Goal: Information Seeking & Learning: Check status

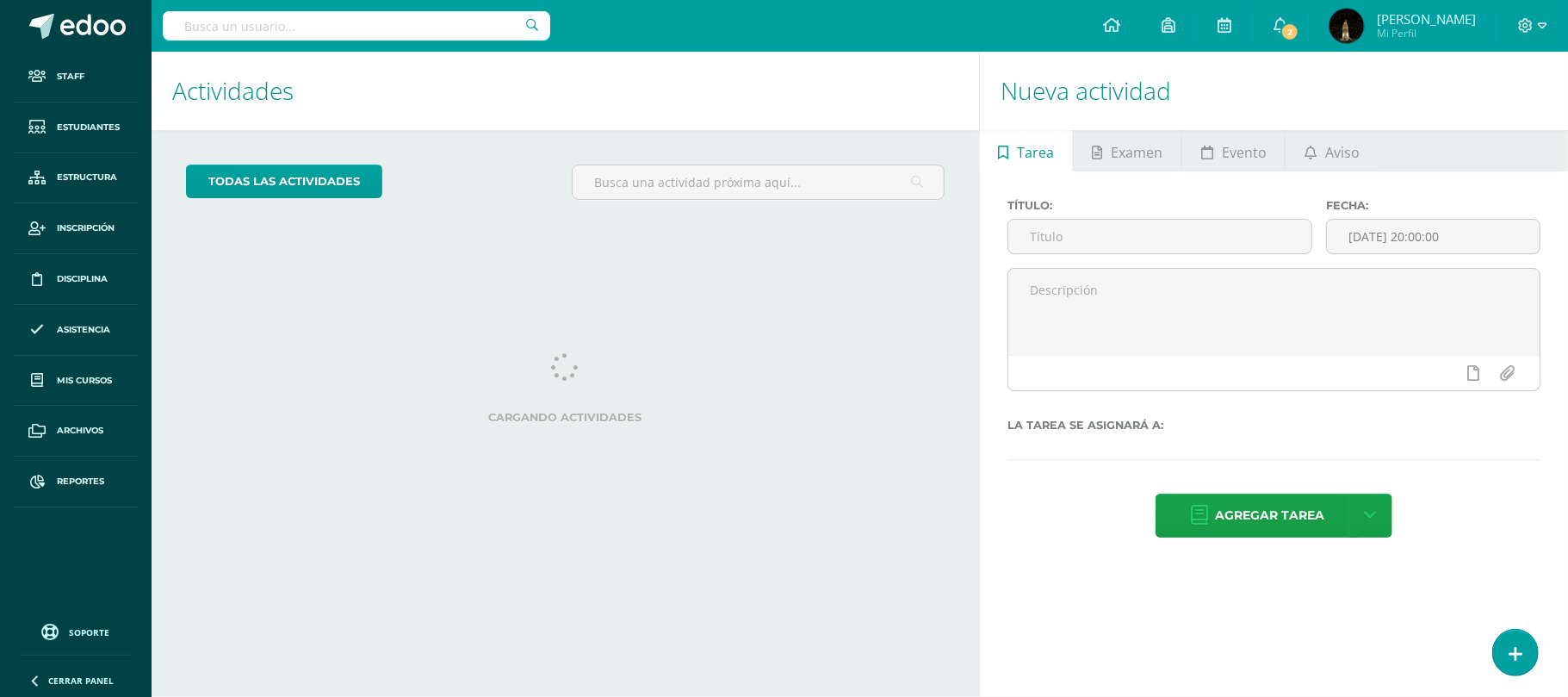
click at [341, 33] on input "text" at bounding box center [356, 26] width 387 height 29
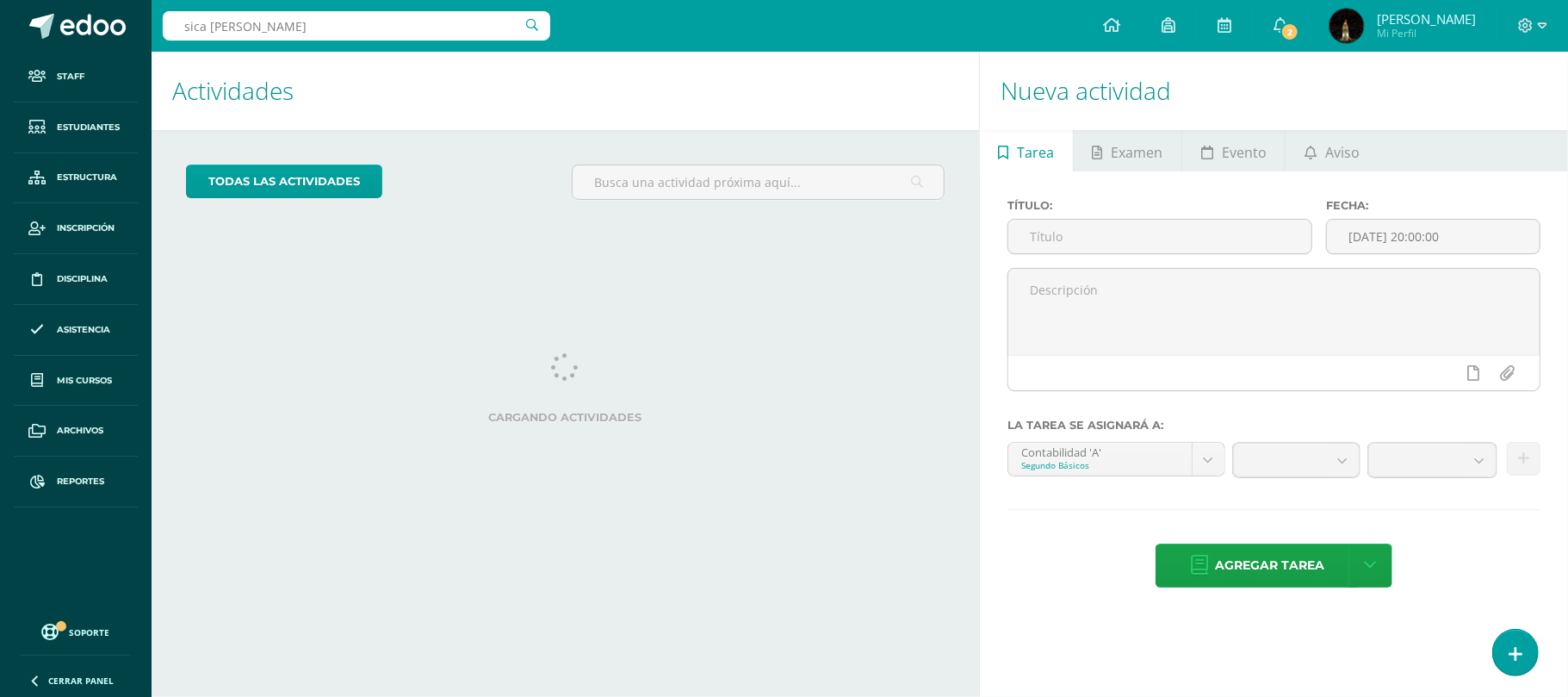
type input "sica maldonado"
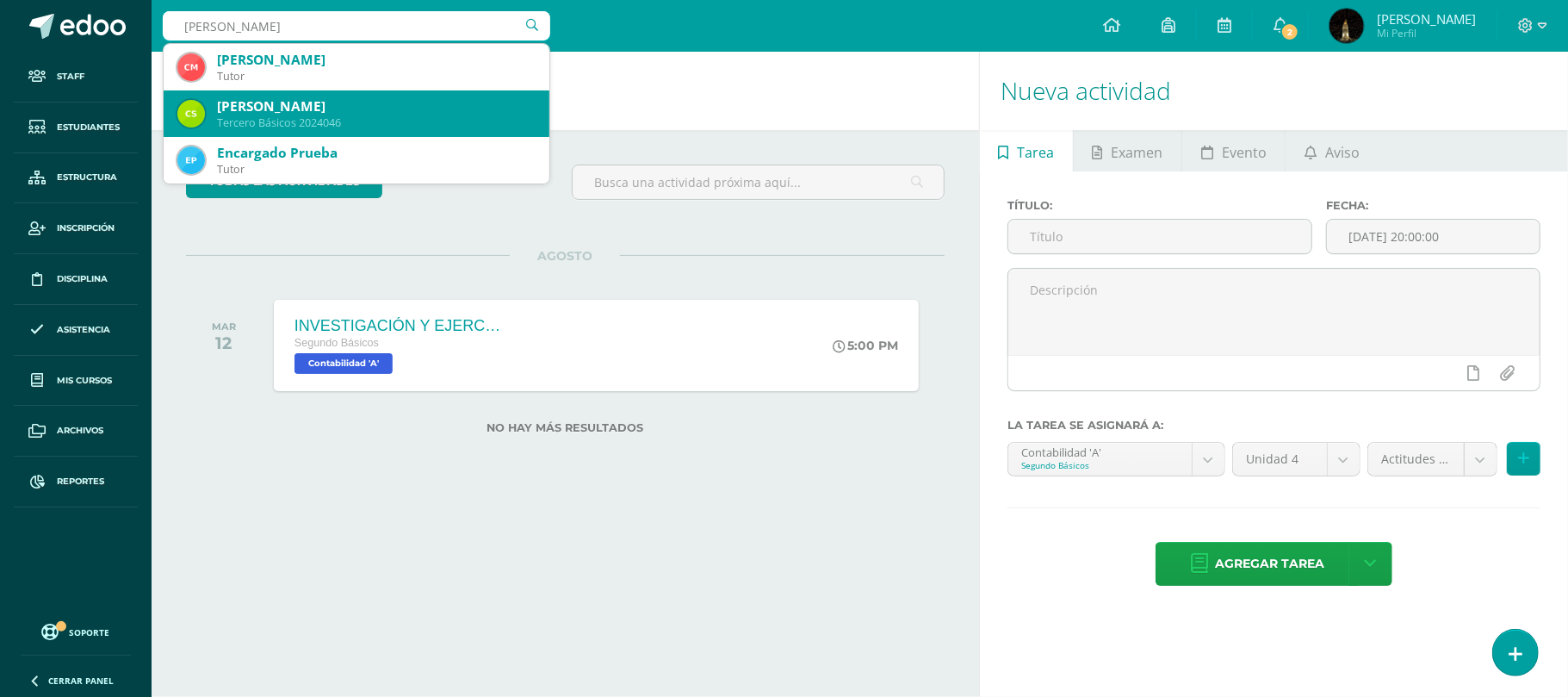
click at [356, 114] on div "Claudia Ileani Sicá Maldonado Tercero Básicos 2024046" at bounding box center [356, 114] width 358 height 47
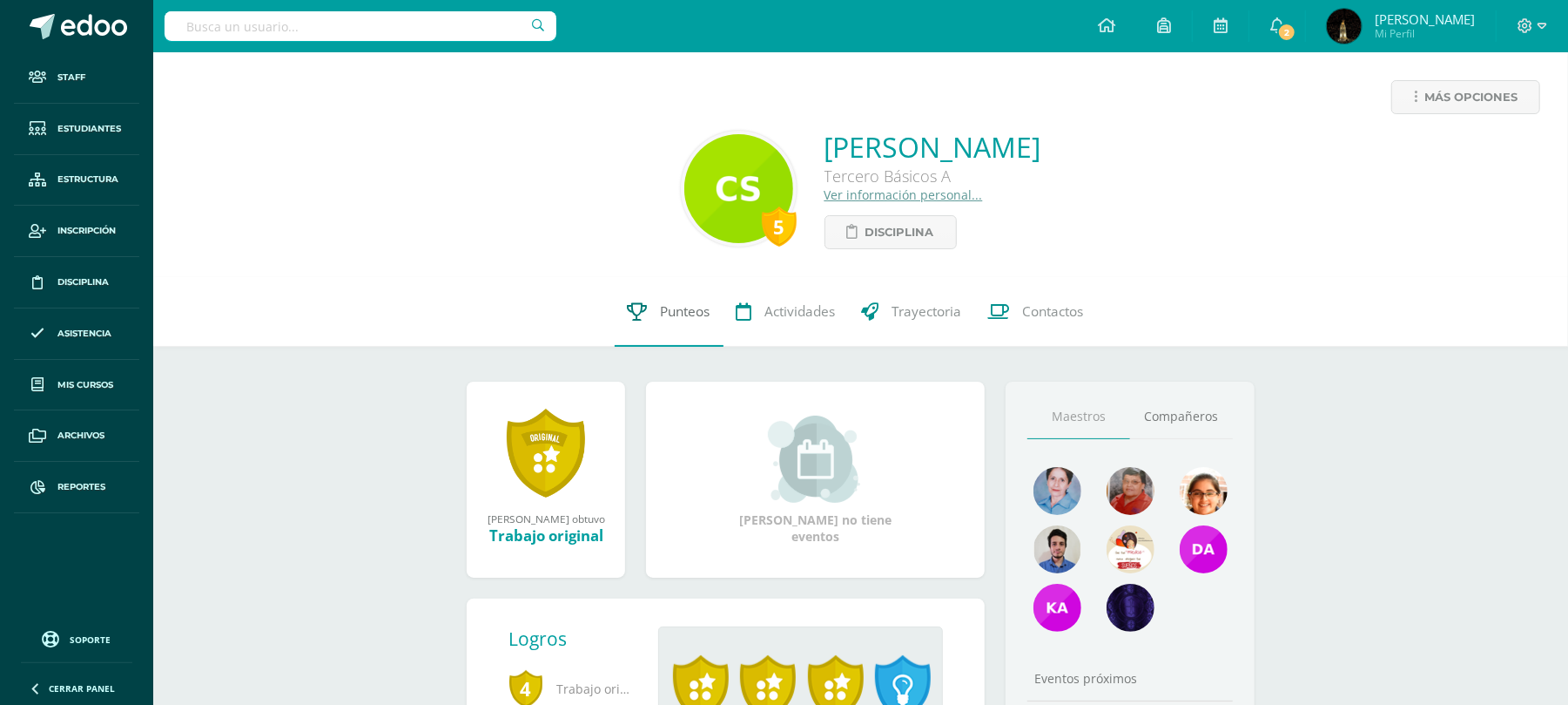
click at [670, 317] on span "Punteos" at bounding box center [686, 311] width 50 height 19
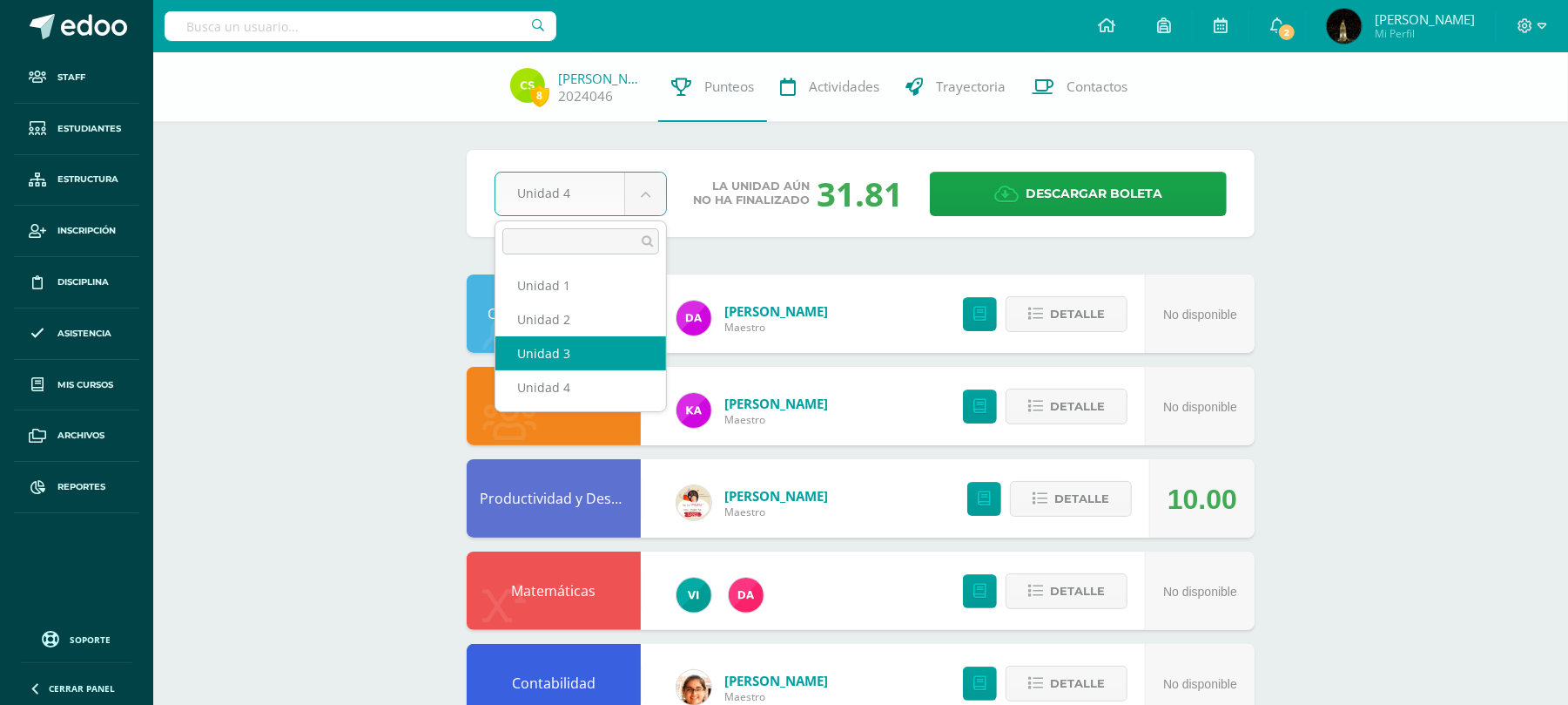
select select "Unidad 3"
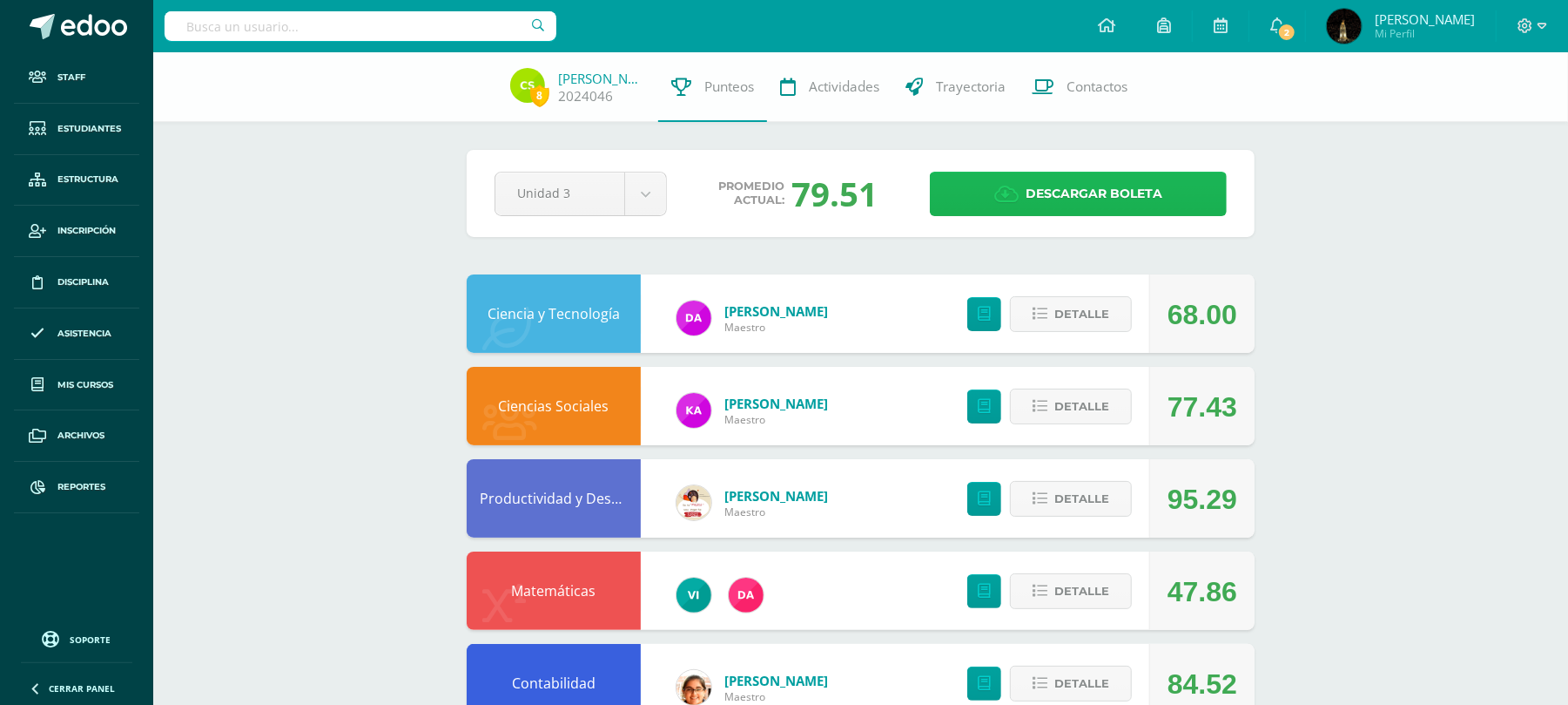
click at [1050, 198] on span "Descargar boleta" at bounding box center [1093, 193] width 136 height 42
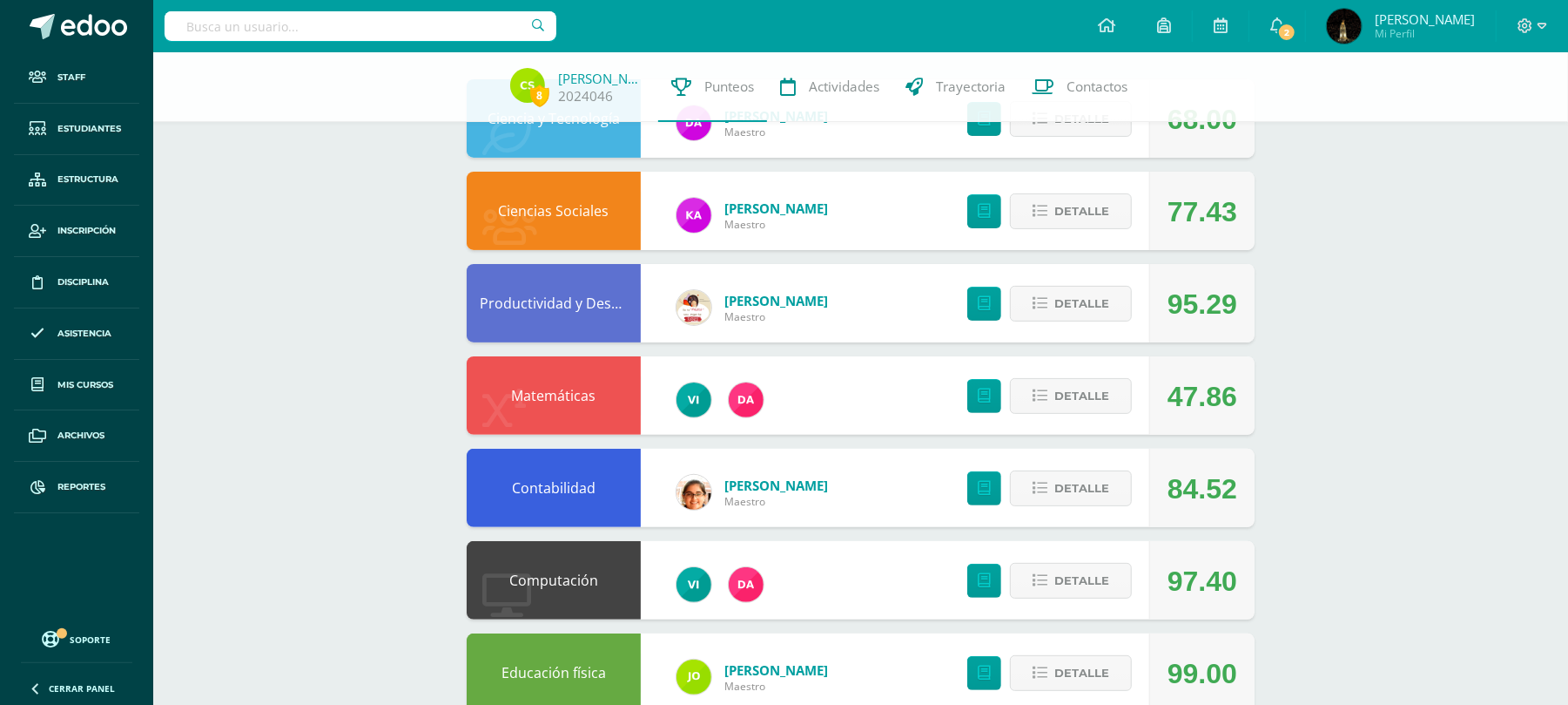
scroll to position [232, 0]
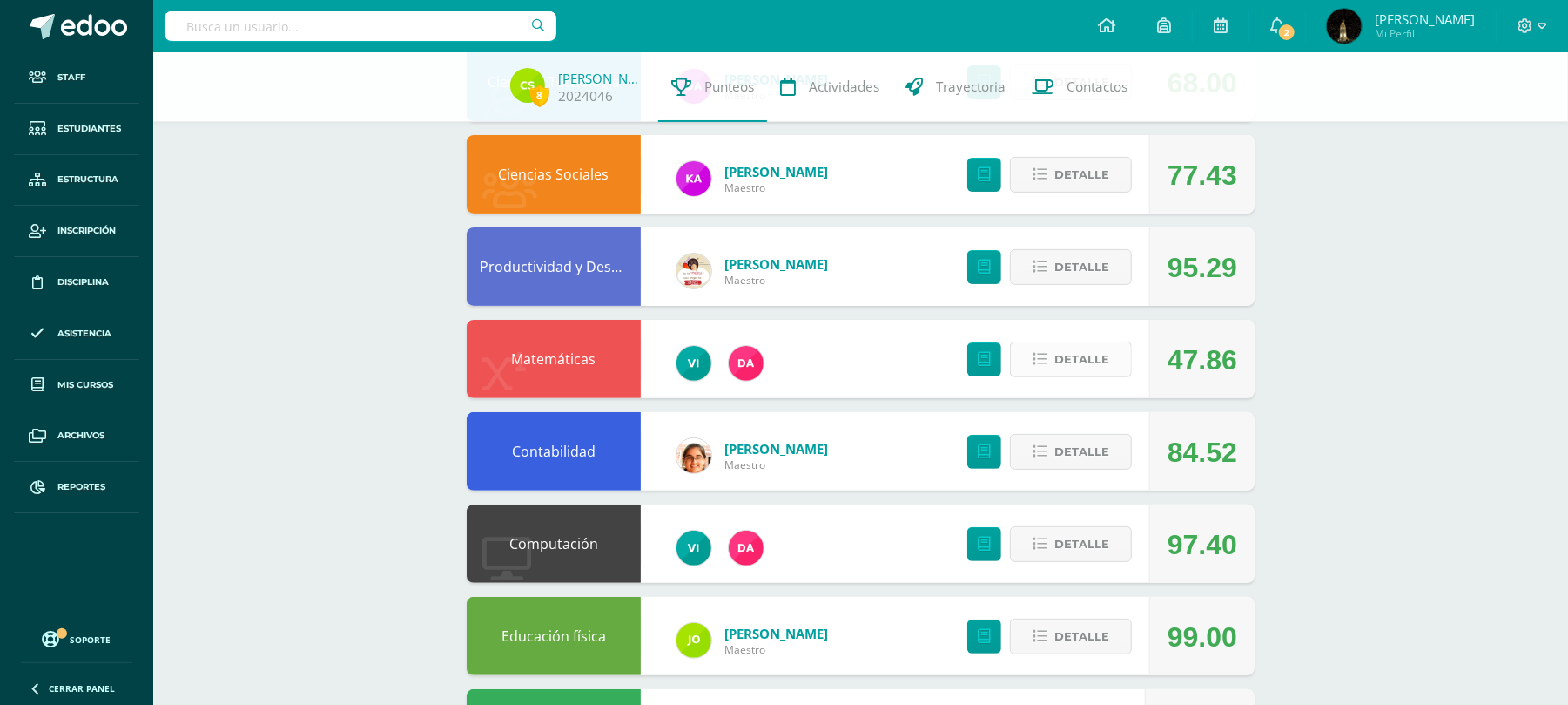
click at [1038, 359] on icon at bounding box center [1039, 359] width 15 height 15
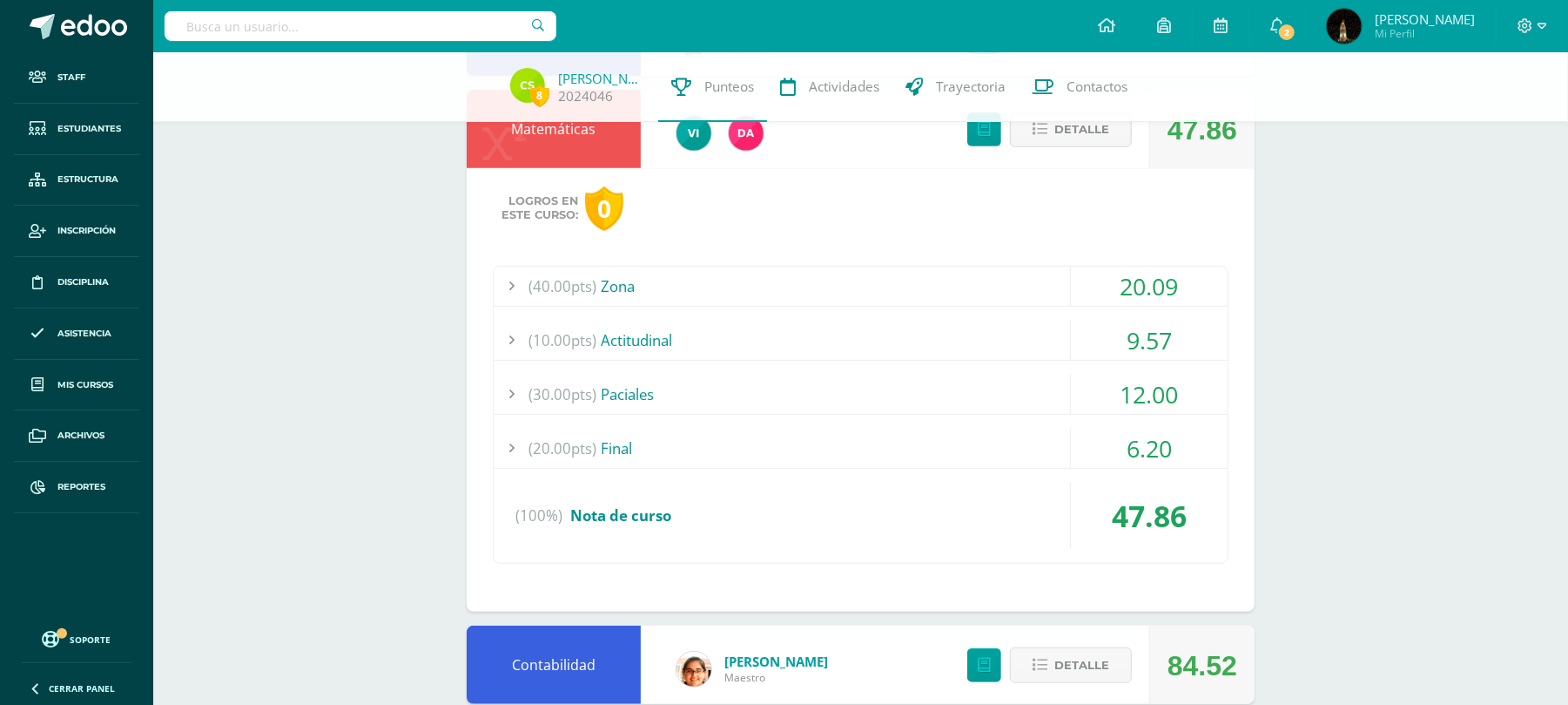
scroll to position [464, 0]
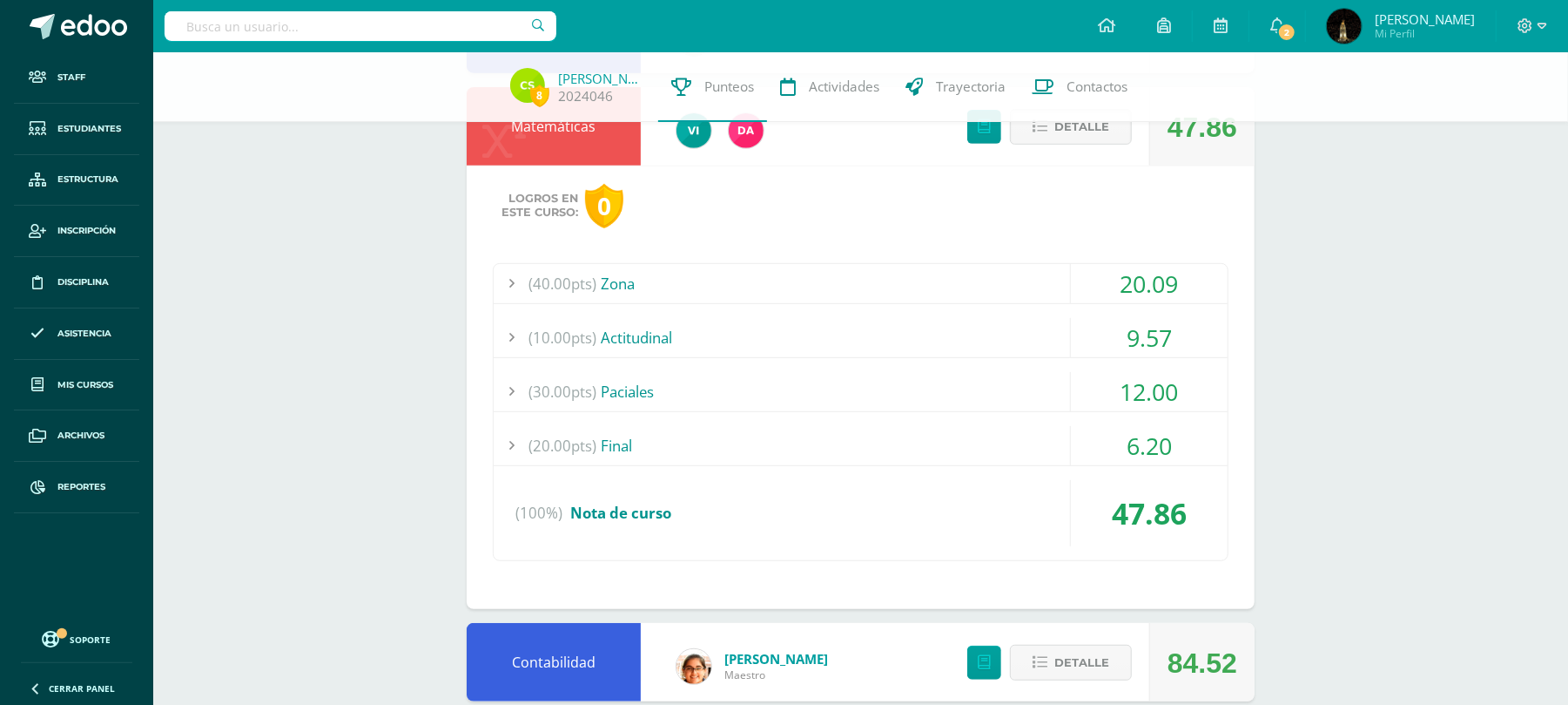
click at [944, 284] on div "(40.00pts) Zona" at bounding box center [861, 284] width 734 height 39
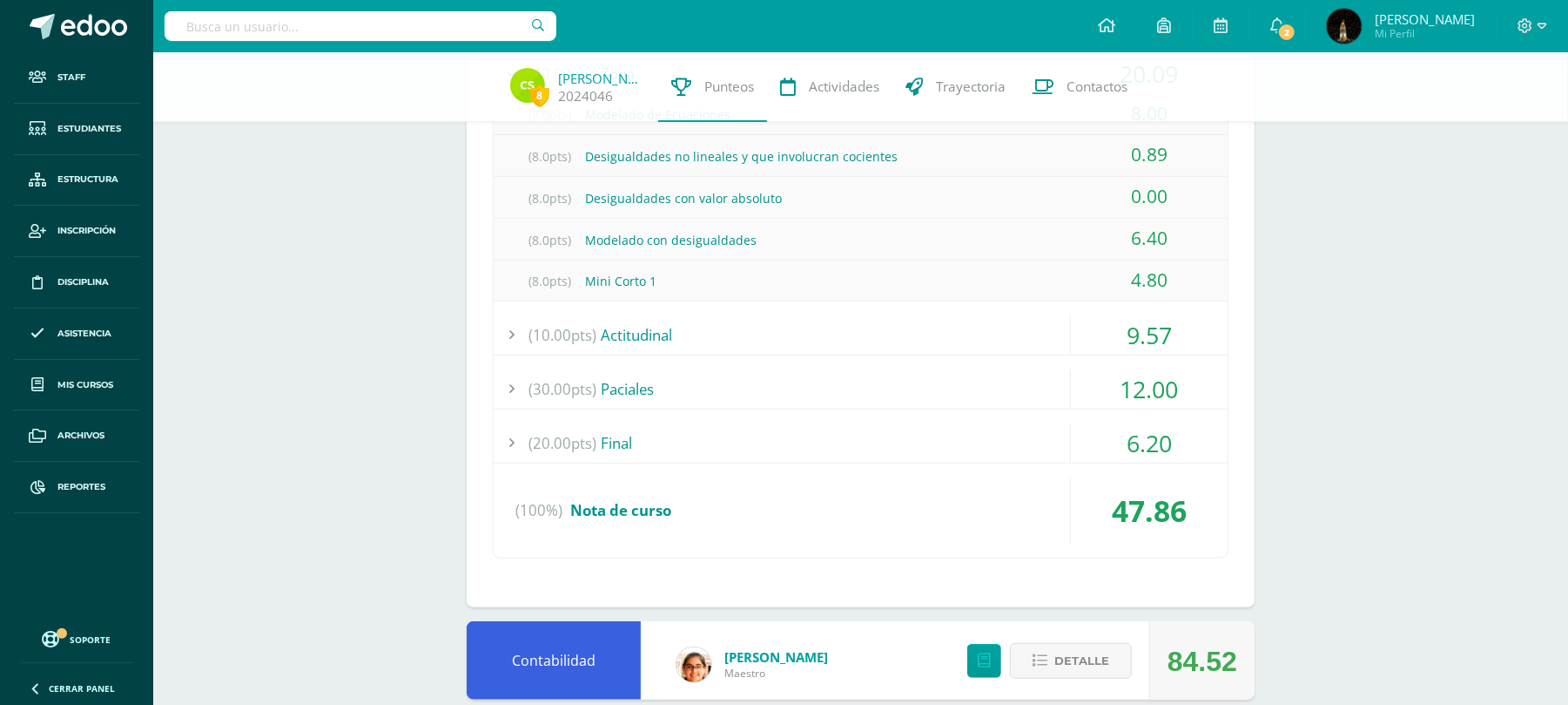
scroll to position [697, 0]
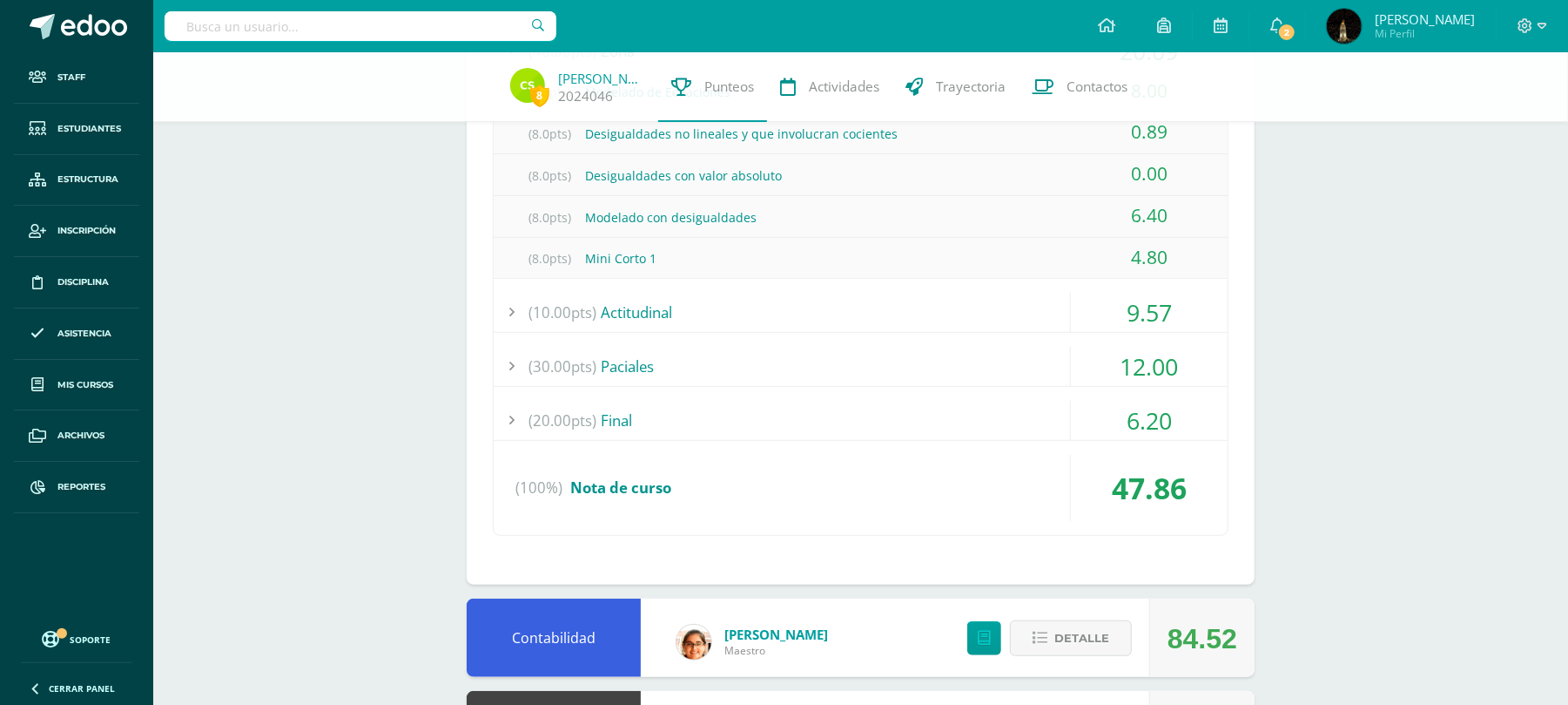
click at [951, 359] on div "(30.00pts) Paciales" at bounding box center [861, 366] width 734 height 39
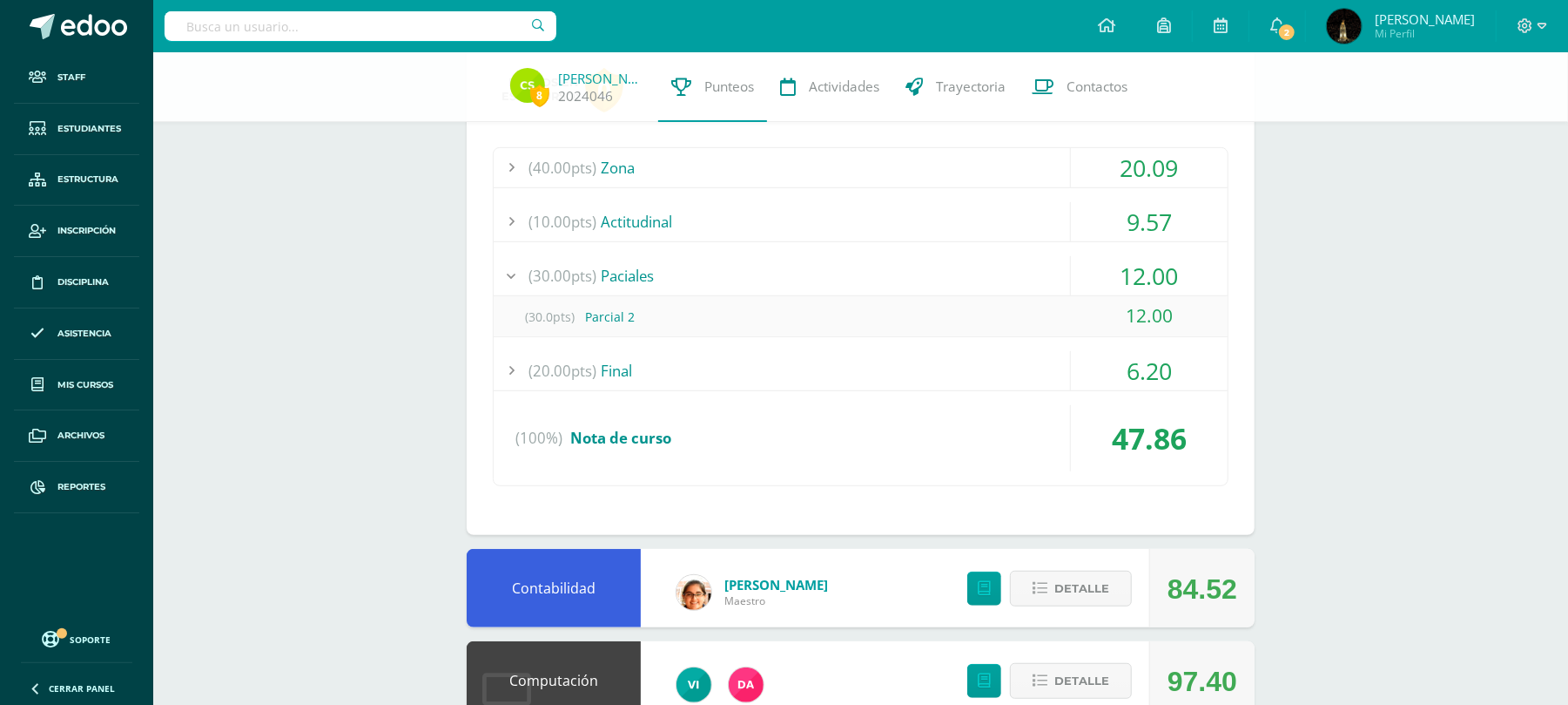
scroll to position [116, 0]
